Goal: Information Seeking & Learning: Get advice/opinions

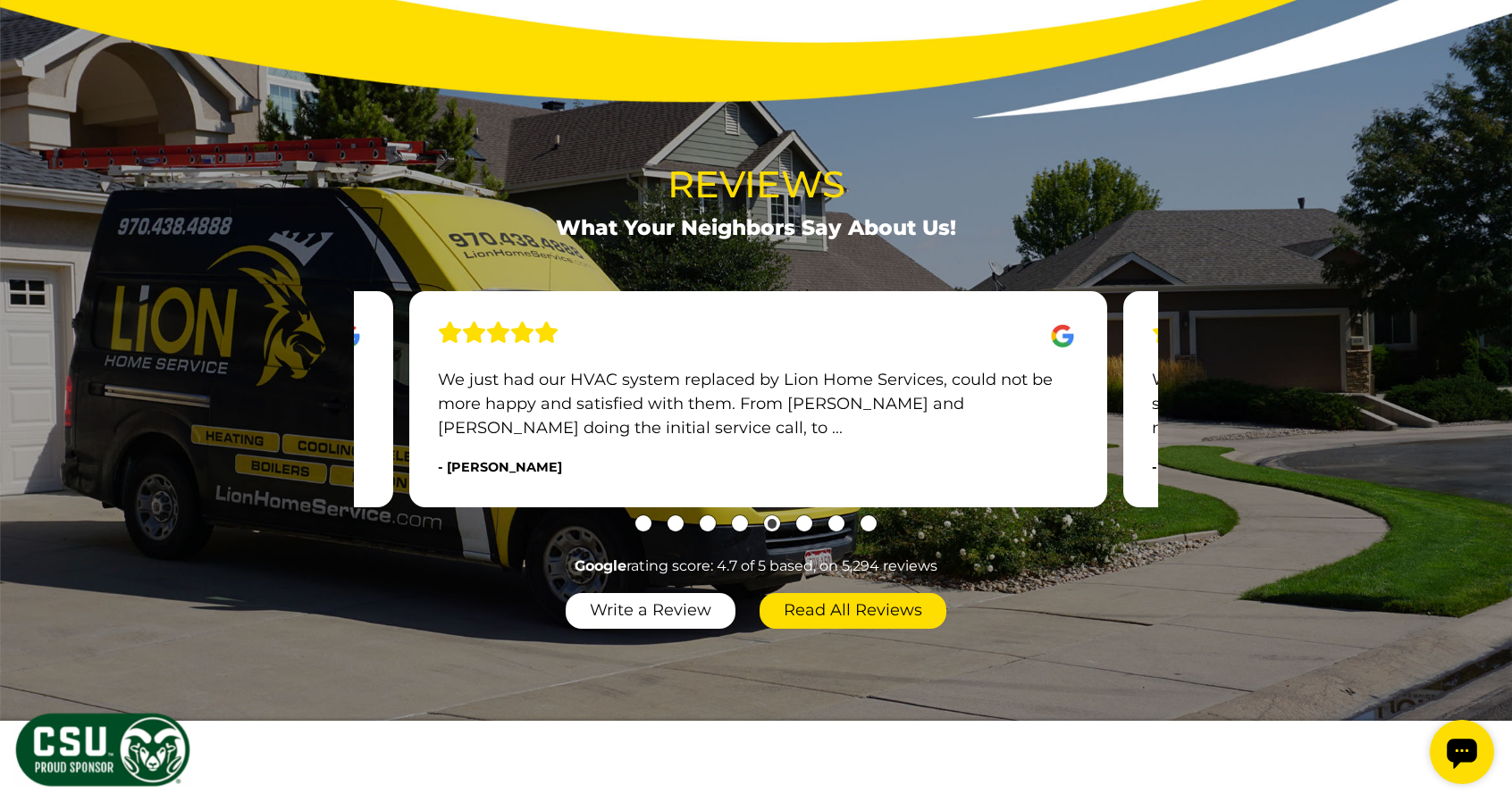
scroll to position [1979, 0]
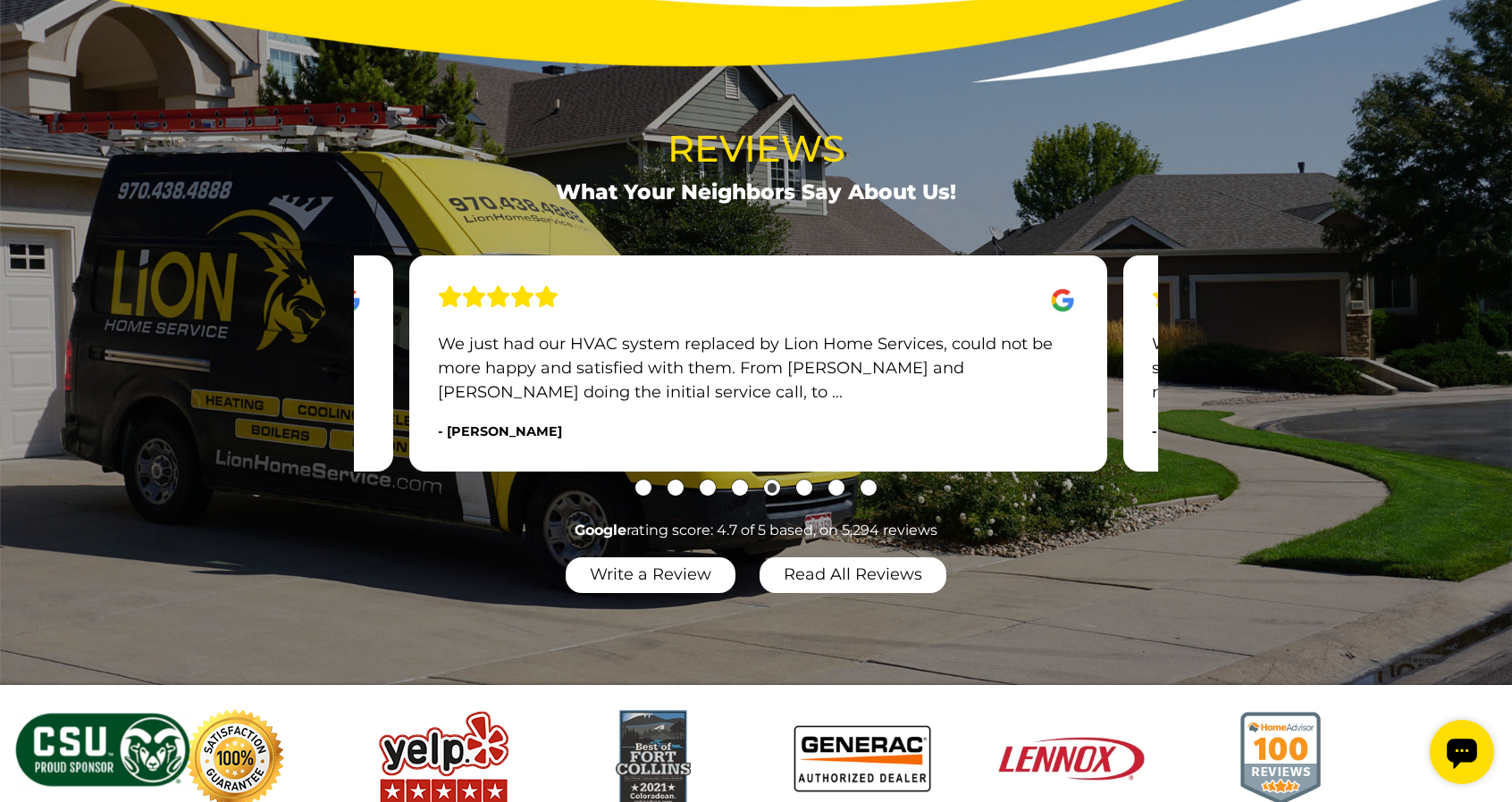
click at [811, 593] on link "Read All Reviews" at bounding box center [853, 575] width 187 height 35
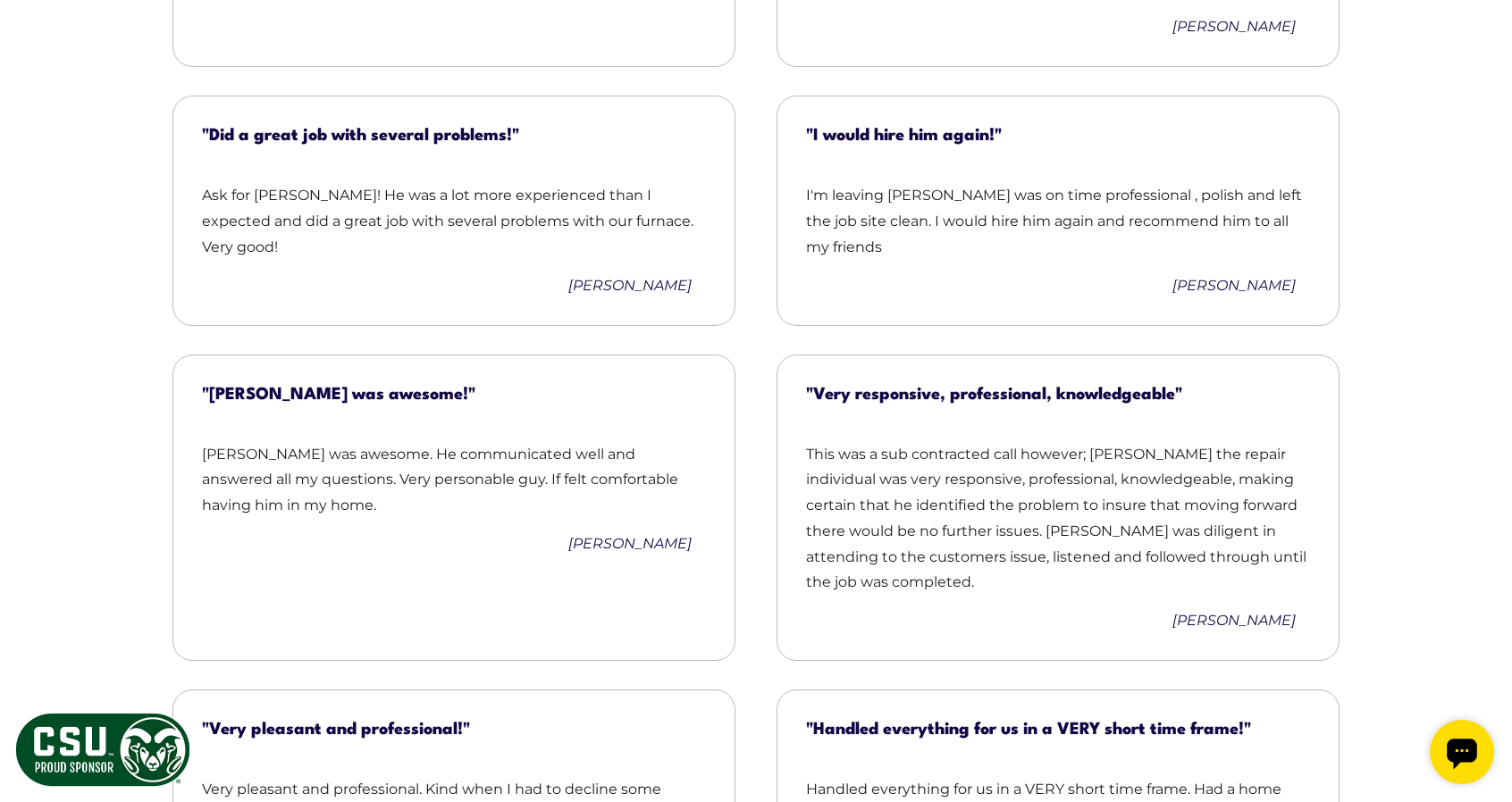
scroll to position [1621, 0]
